Goal: Task Accomplishment & Management: Manage account settings

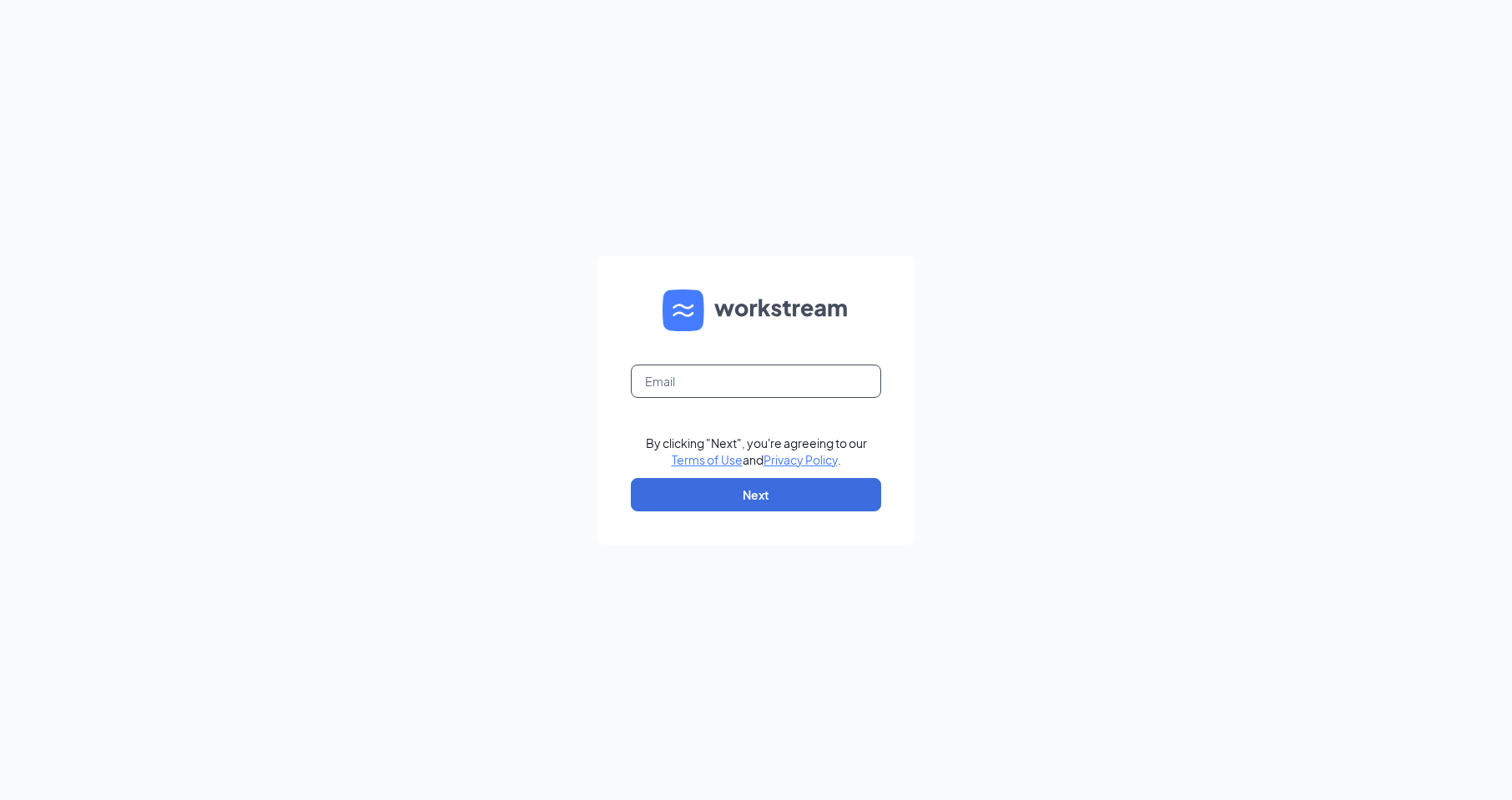
click at [727, 386] on input "text" at bounding box center [755, 382] width 250 height 34
type input "1437@internal-email.com"
click at [747, 491] on button "Next" at bounding box center [755, 495] width 250 height 34
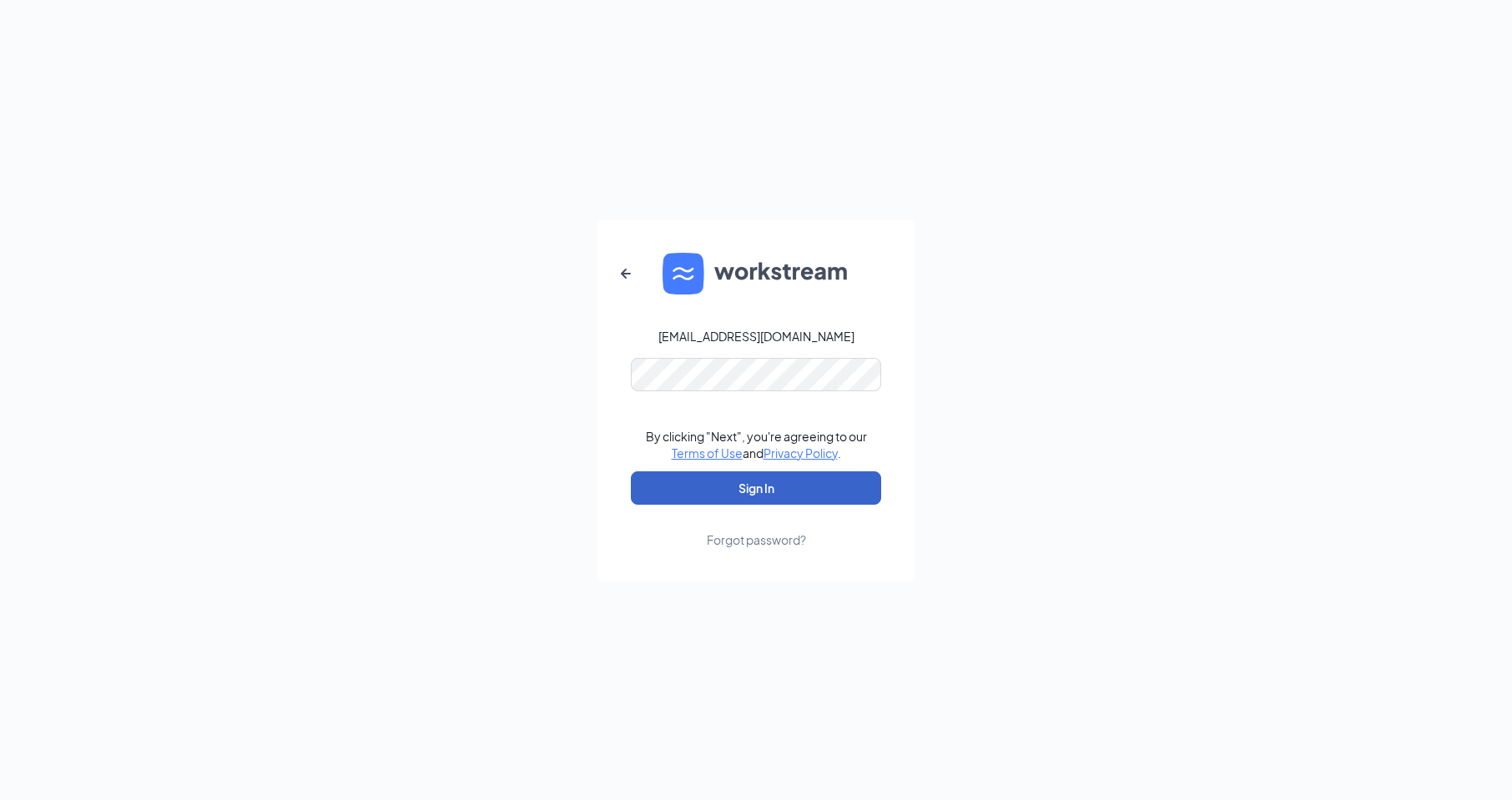
click at [766, 479] on button "Sign In" at bounding box center [755, 489] width 250 height 34
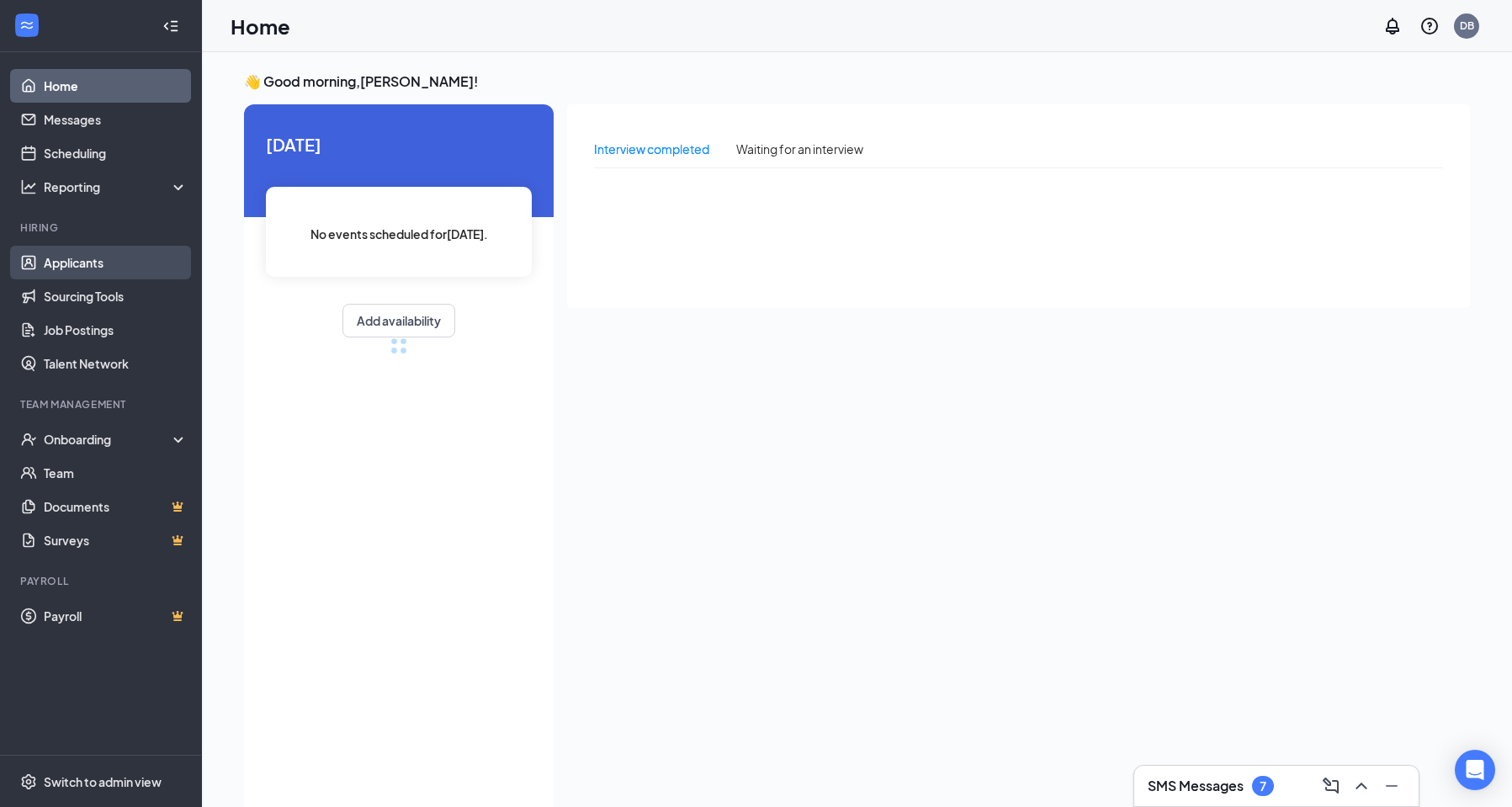
click at [94, 259] on link "Applicants" at bounding box center [115, 263] width 144 height 34
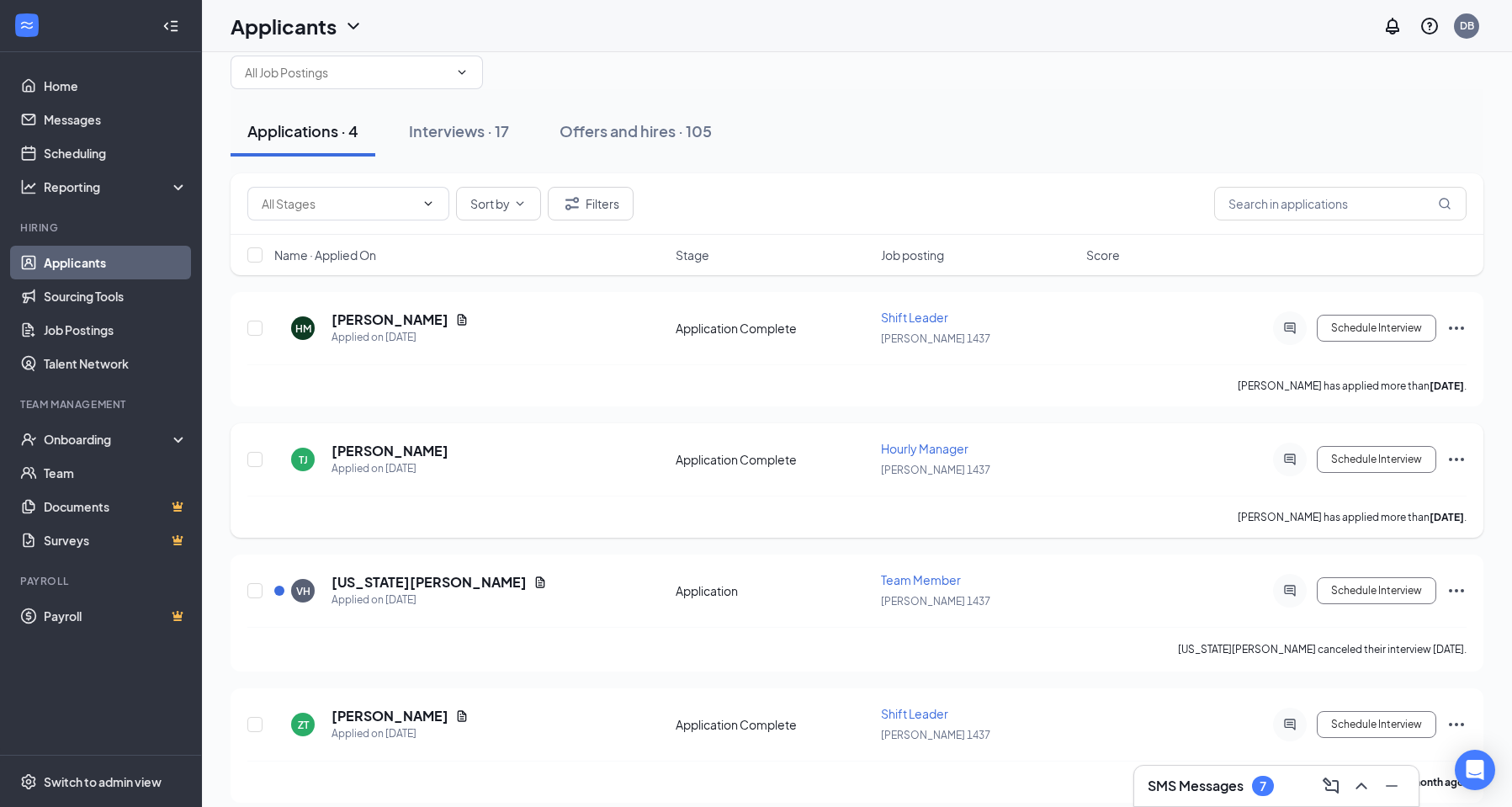
scroll to position [49, 0]
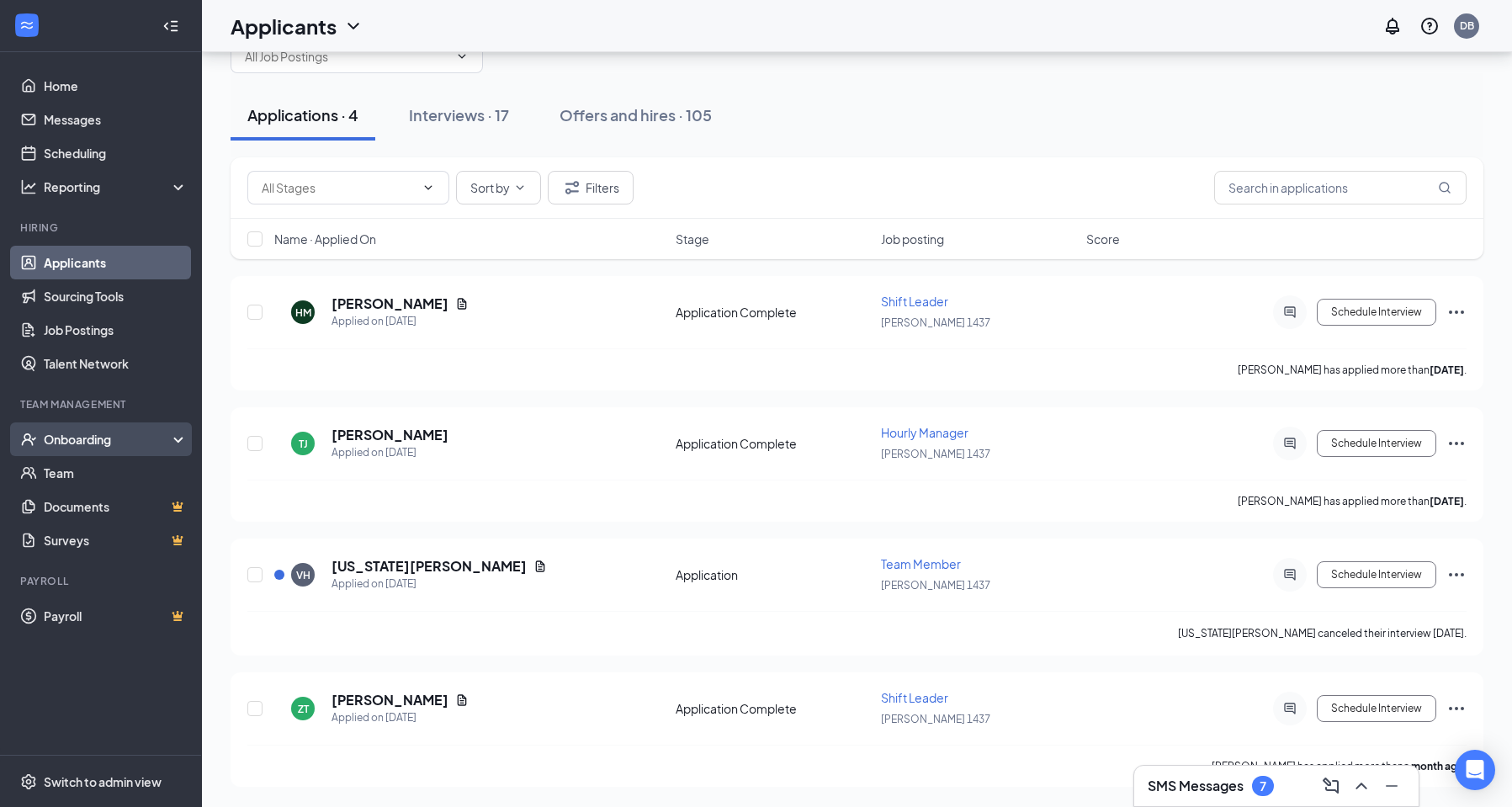
click at [81, 432] on div "Onboarding" at bounding box center [108, 439] width 130 height 17
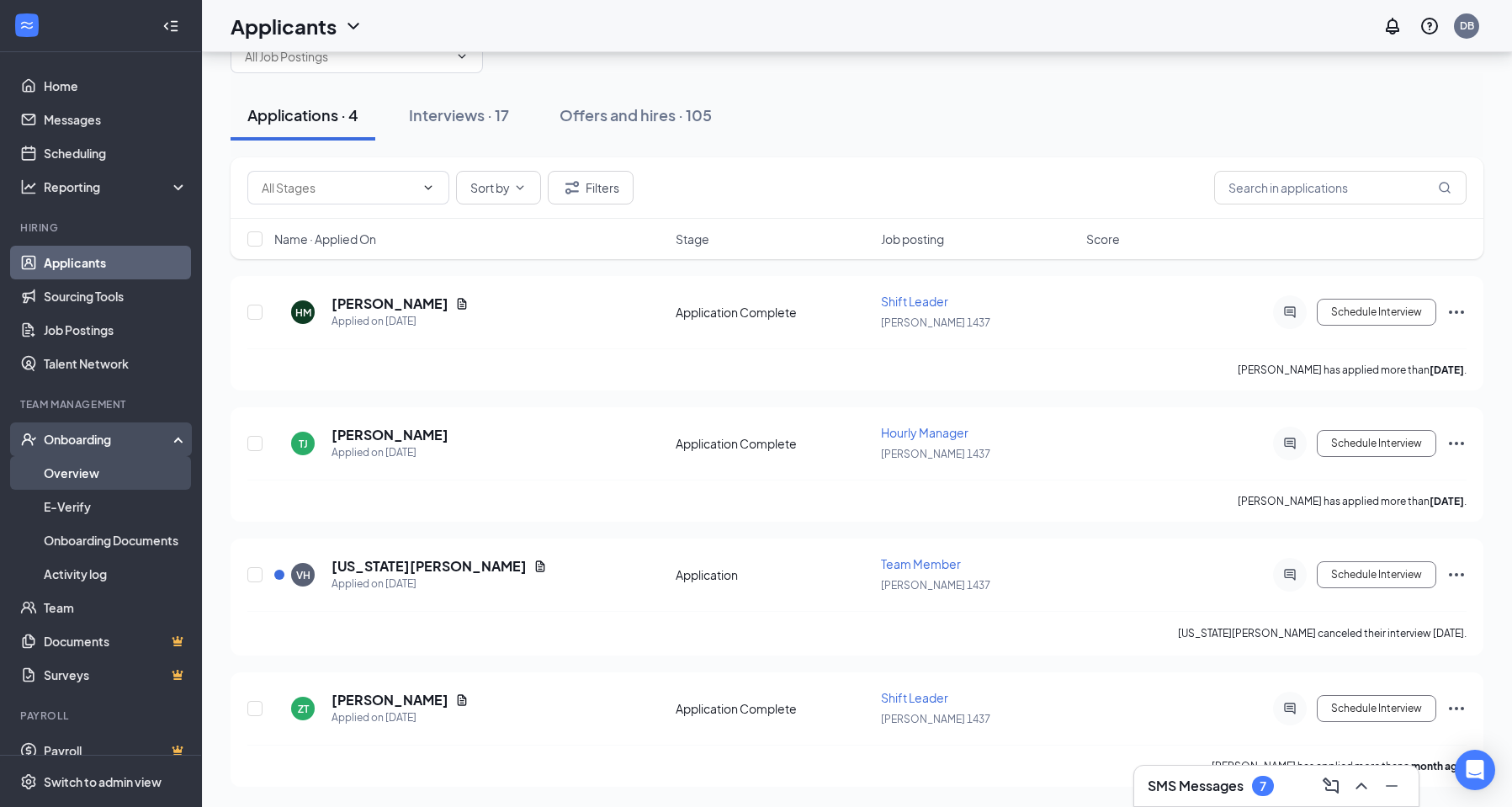
click at [92, 471] on link "Overview" at bounding box center [115, 473] width 144 height 34
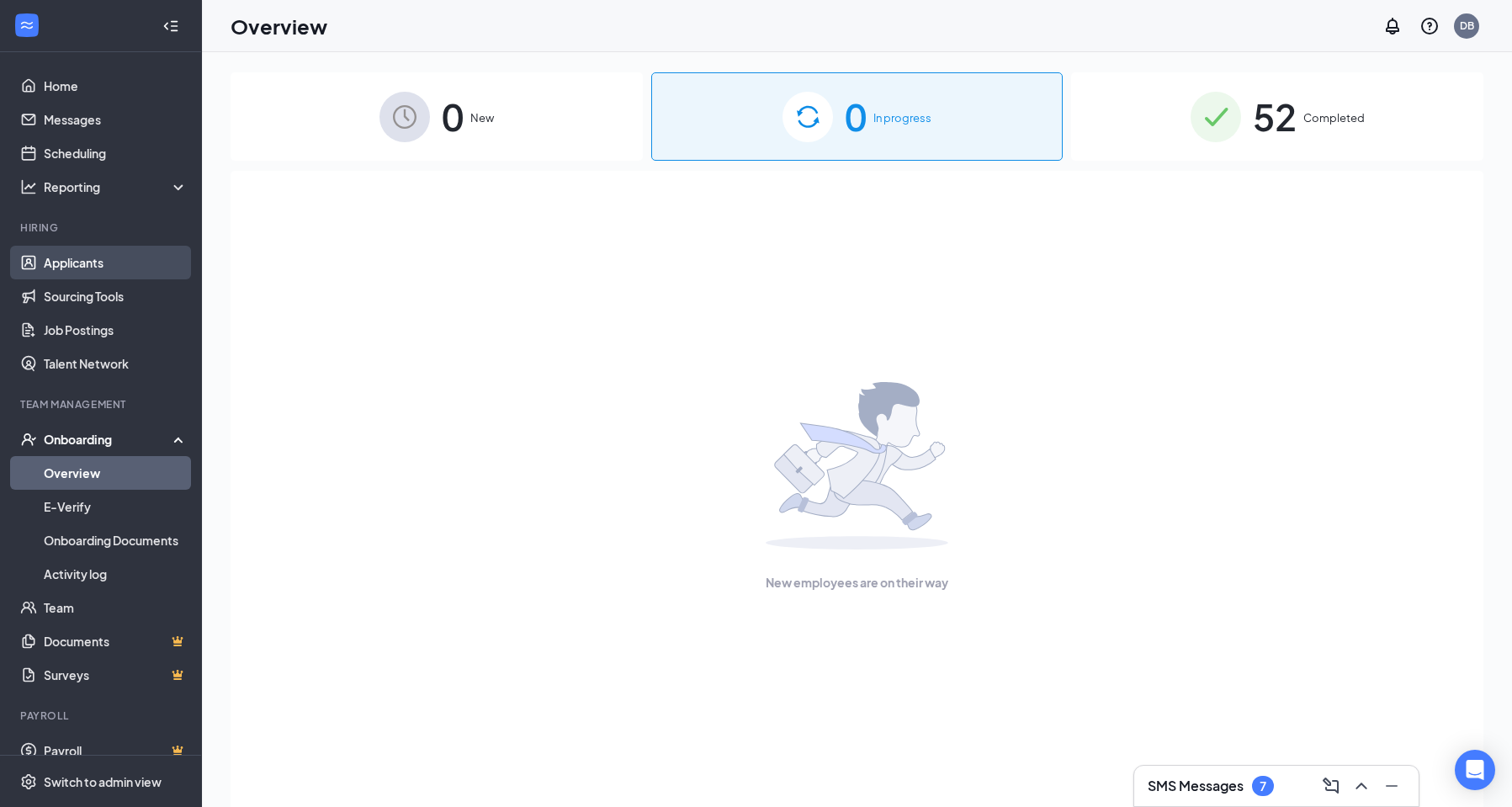
click at [66, 251] on link "Applicants" at bounding box center [115, 263] width 144 height 34
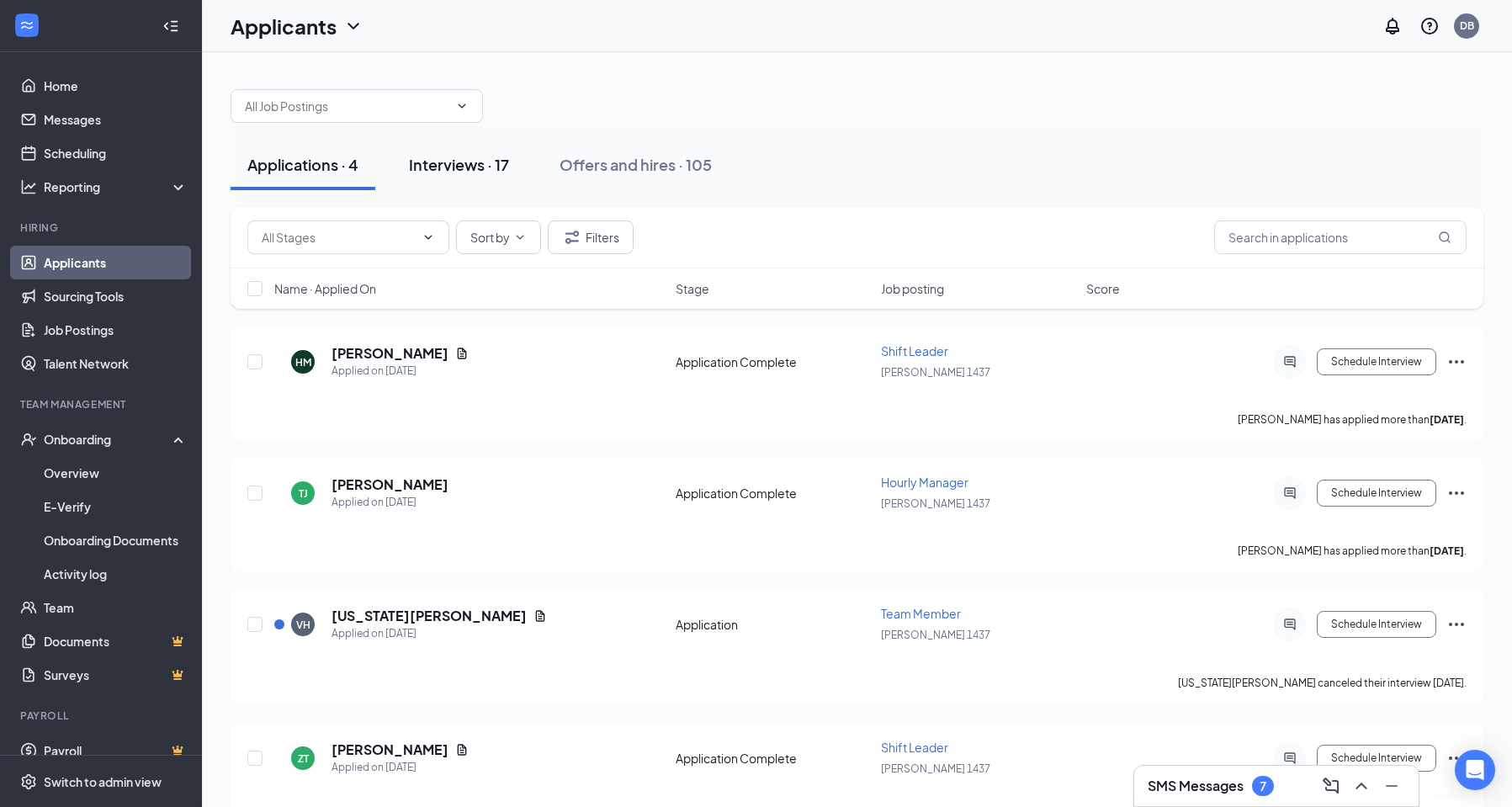
click at [448, 167] on div "Interviews · 17" at bounding box center [459, 165] width 100 height 21
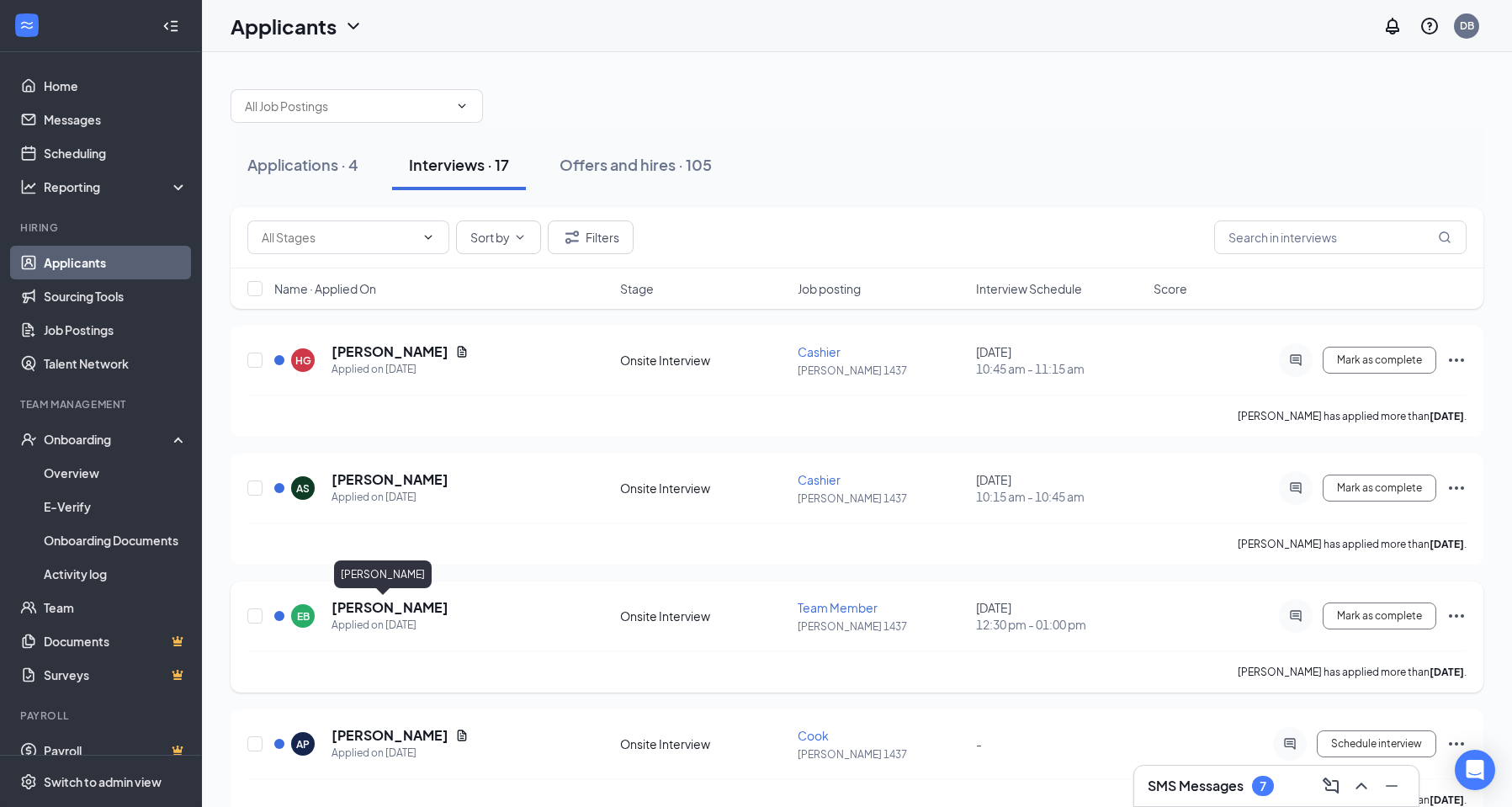
click at [372, 611] on h5 "[PERSON_NAME]" at bounding box center [390, 607] width 117 height 19
